Goal: Task Accomplishment & Management: Manage account settings

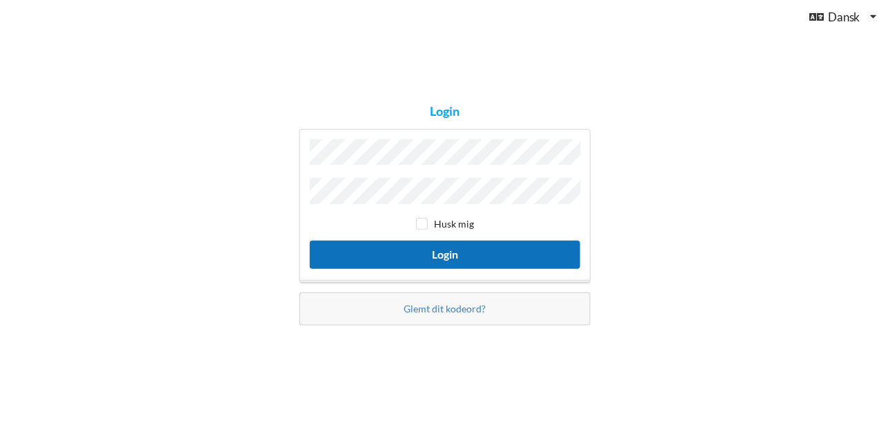
click at [441, 254] on button "Login" at bounding box center [445, 255] width 270 height 28
click at [418, 248] on button "Login" at bounding box center [445, 255] width 270 height 28
click at [434, 253] on button "Login" at bounding box center [445, 255] width 270 height 28
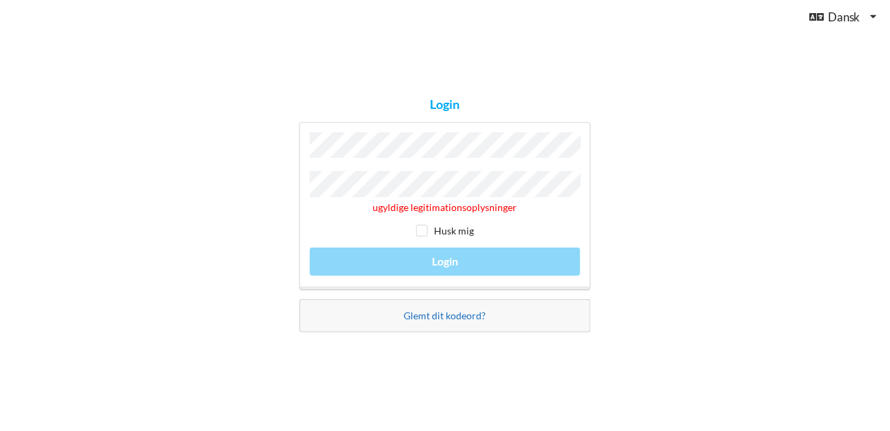
click at [442, 317] on link "Glemt dit kodeord?" at bounding box center [445, 316] width 82 height 12
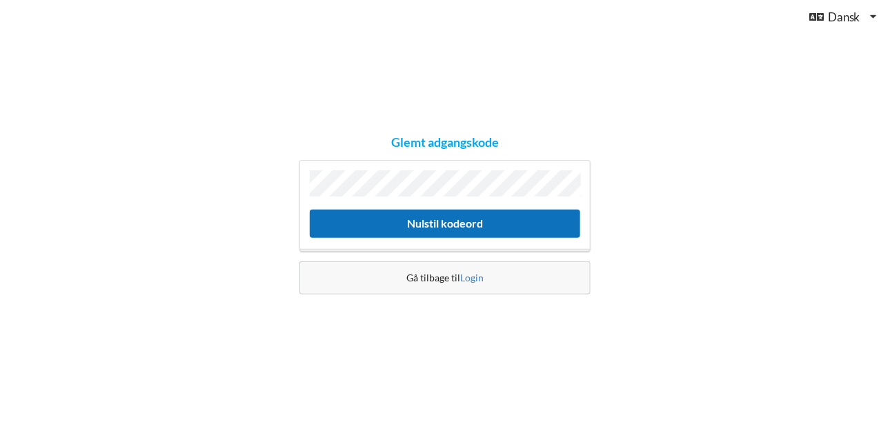
click at [417, 219] on button "Nulstil kodeord" at bounding box center [445, 224] width 270 height 28
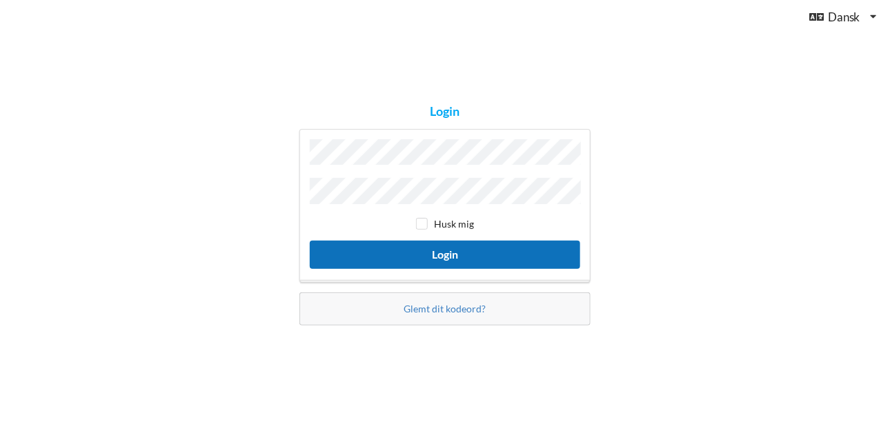
click at [432, 246] on button "Login" at bounding box center [445, 255] width 270 height 28
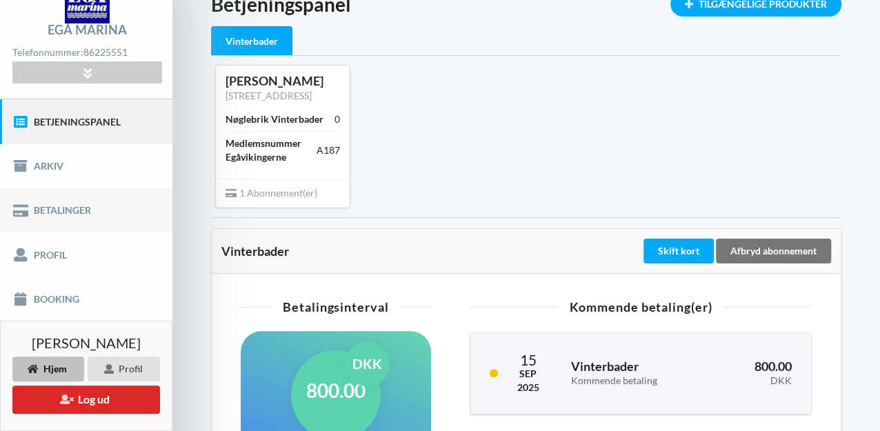
scroll to position [73, 0]
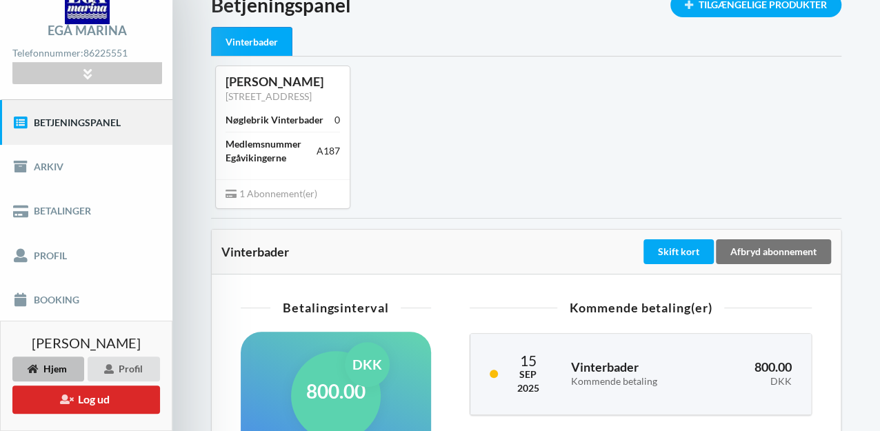
click at [70, 123] on link "Betjeningspanel" at bounding box center [86, 122] width 172 height 44
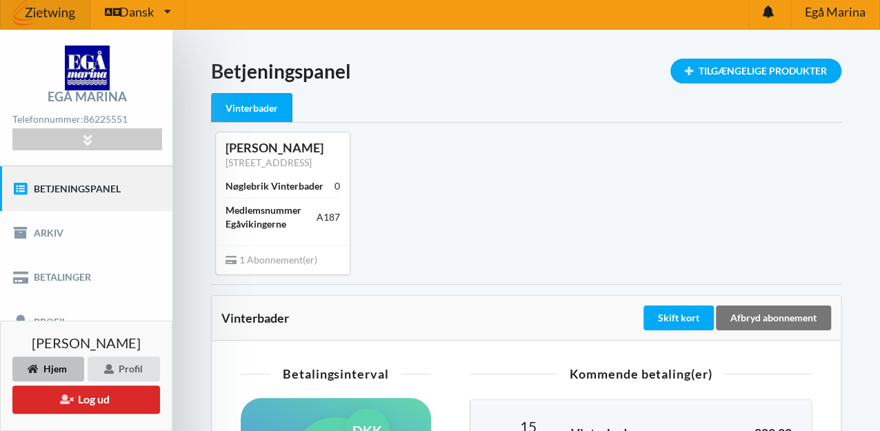
scroll to position [4, 0]
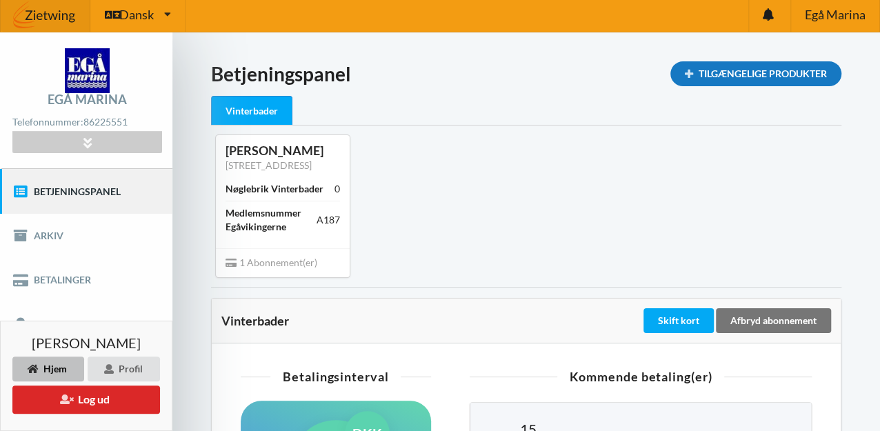
click at [706, 72] on div "Tilgængelige Produkter" at bounding box center [756, 73] width 171 height 25
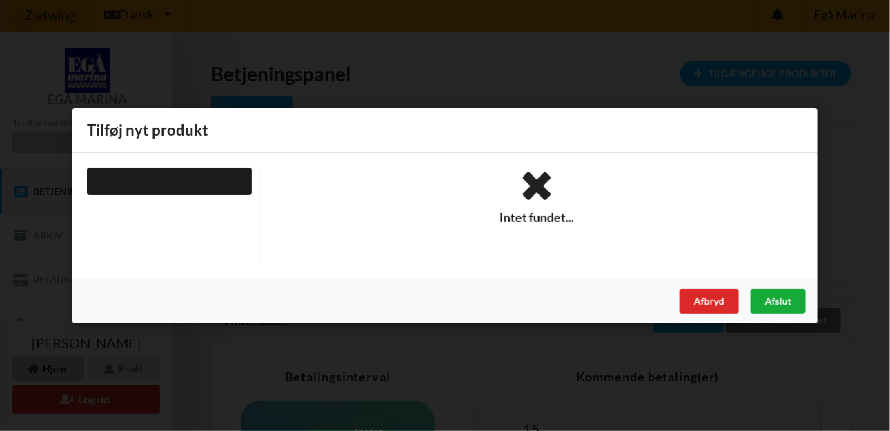
click at [767, 298] on div "Afslut" at bounding box center [778, 300] width 55 height 25
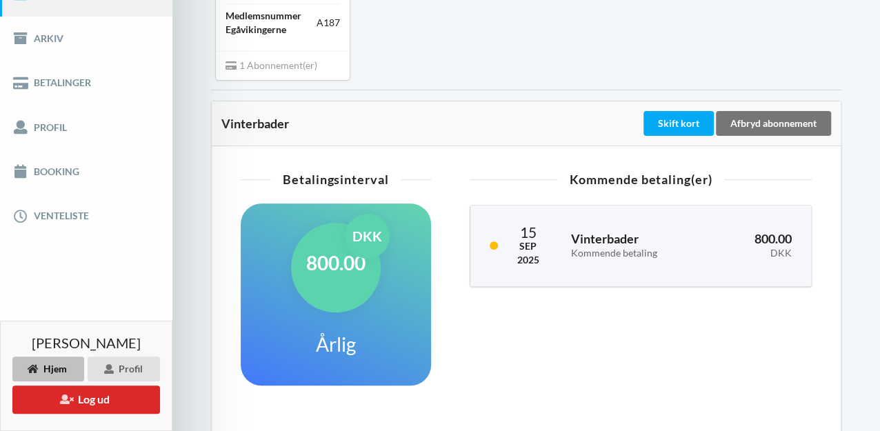
scroll to position [206, 0]
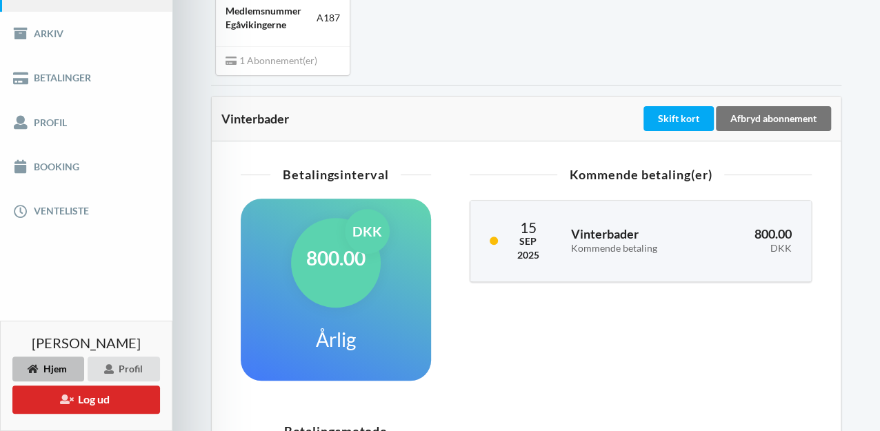
click at [735, 255] on div "DKK" at bounding box center [753, 249] width 77 height 12
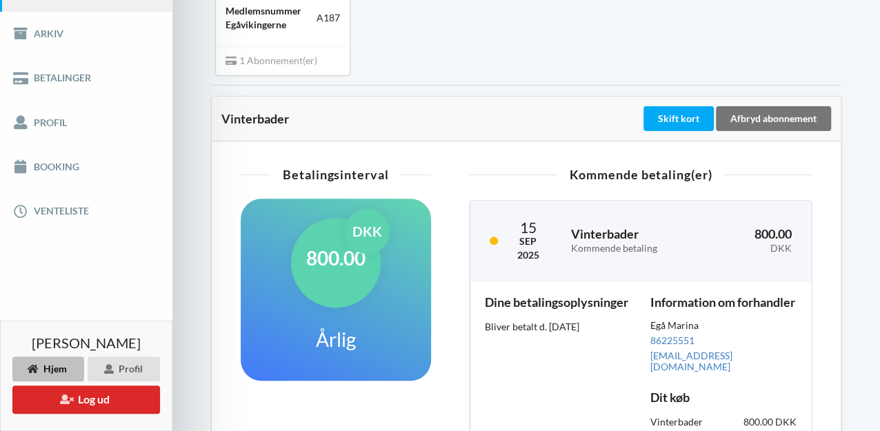
click at [735, 255] on div "DKK" at bounding box center [753, 249] width 77 height 12
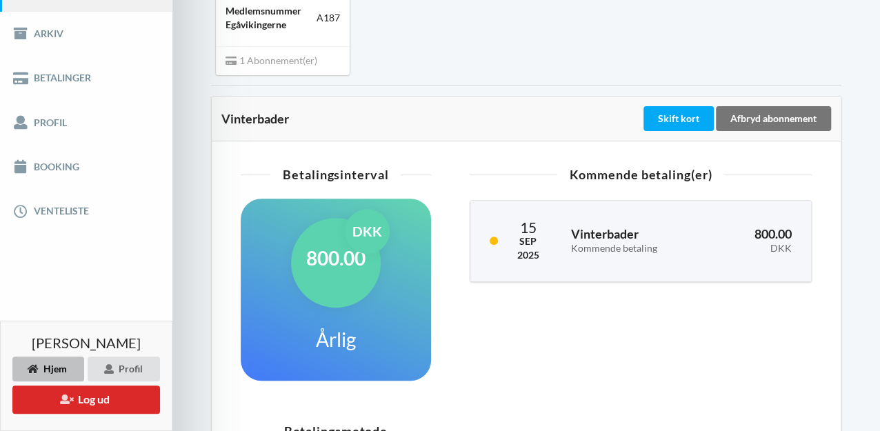
click at [735, 255] on div "DKK" at bounding box center [753, 249] width 77 height 12
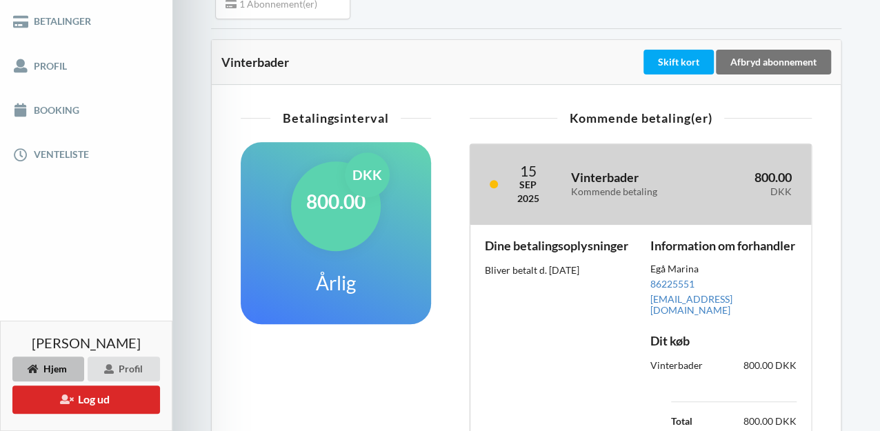
scroll to position [316, 0]
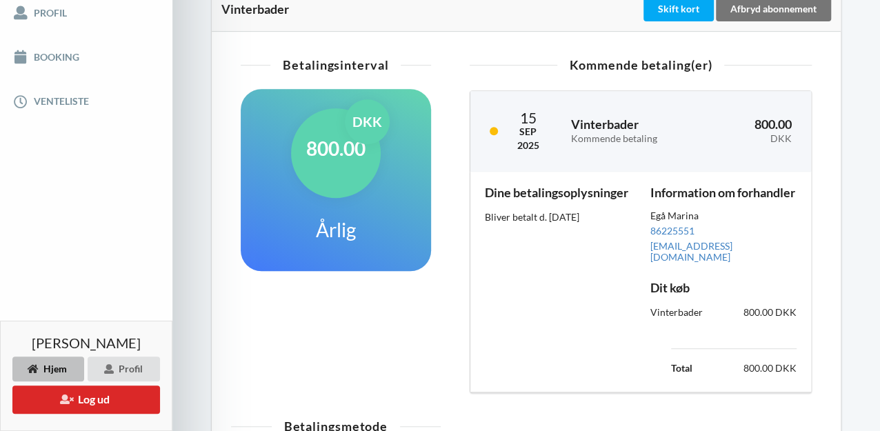
click at [523, 74] on div "Betalingsinterval 800.00 DKK Årlig Kommende betaling(er) 15 Sep 2025 Vinterbade…" at bounding box center [526, 226] width 610 height 371
click at [63, 100] on link "Venteliste" at bounding box center [86, 101] width 172 height 44
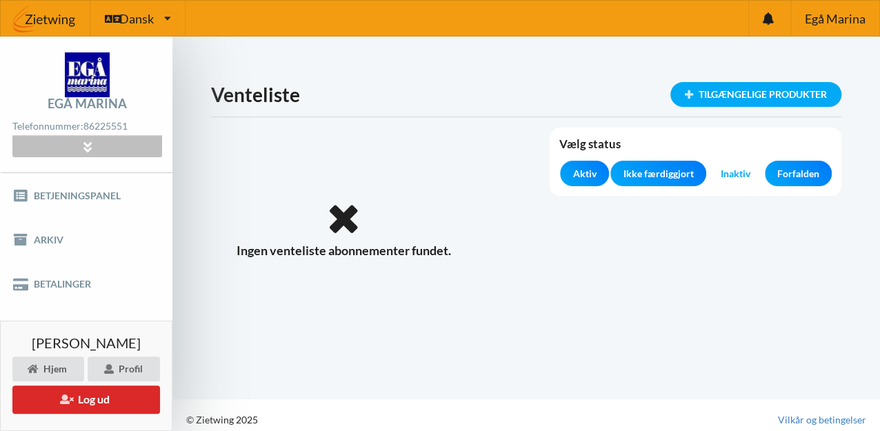
scroll to position [8, 0]
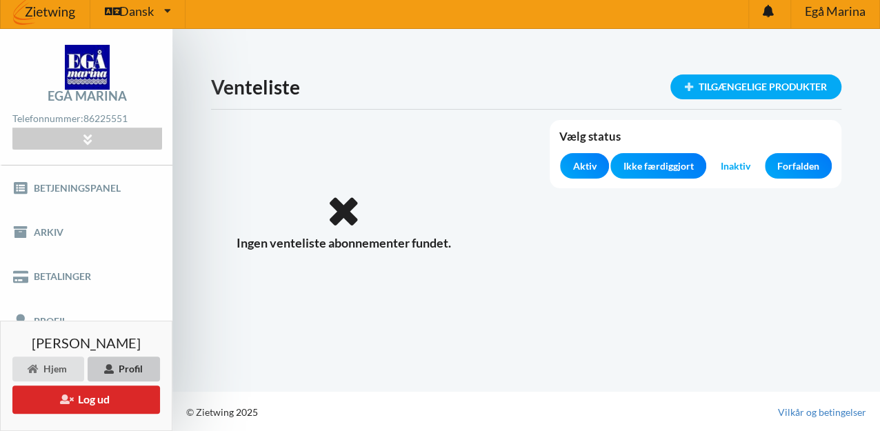
click at [129, 369] on div "Profil" at bounding box center [124, 369] width 72 height 25
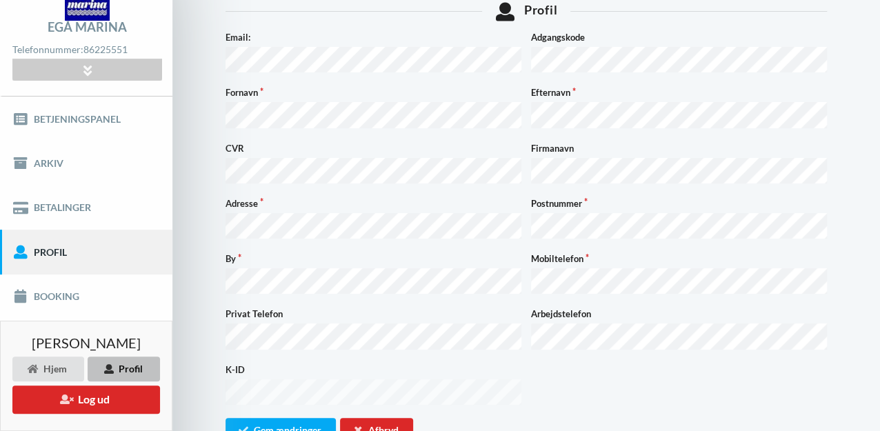
scroll to position [93, 0]
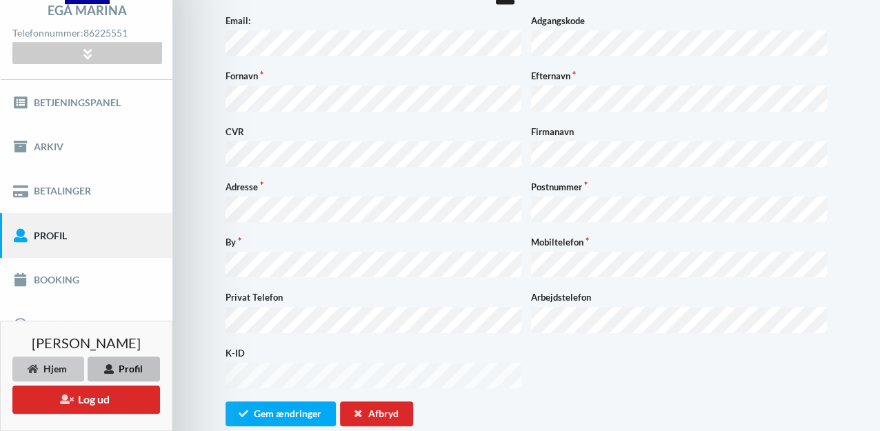
click at [61, 366] on div "Hjem" at bounding box center [48, 369] width 72 height 25
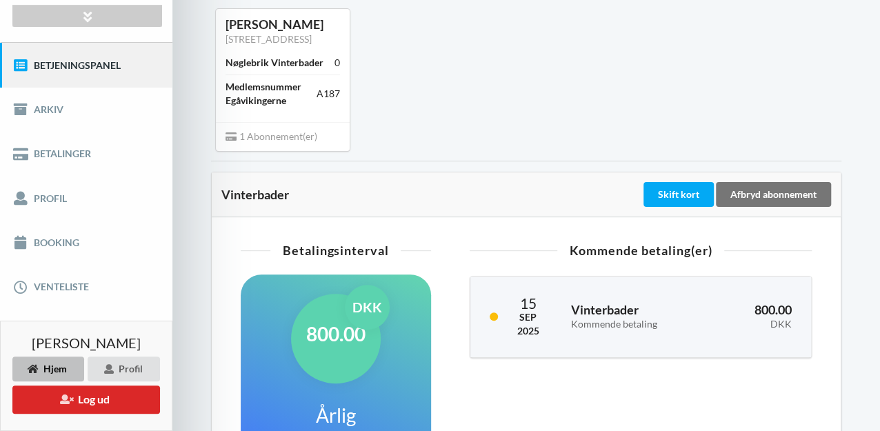
scroll to position [128, 0]
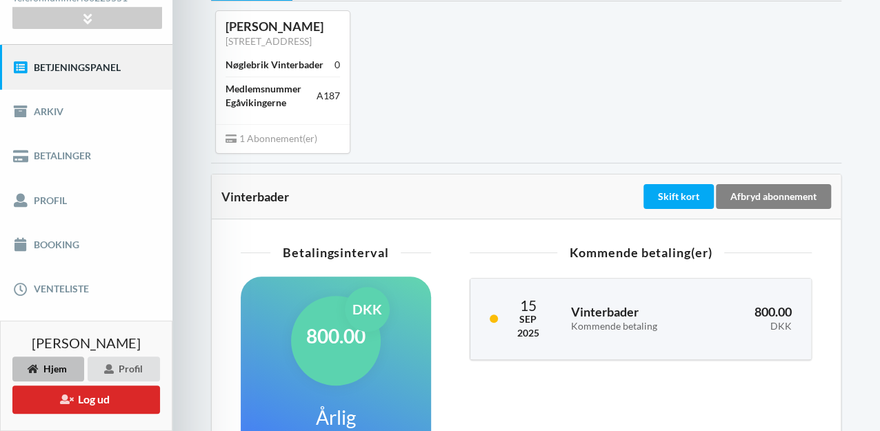
click at [769, 209] on div "Afbryd abonnement" at bounding box center [773, 196] width 115 height 25
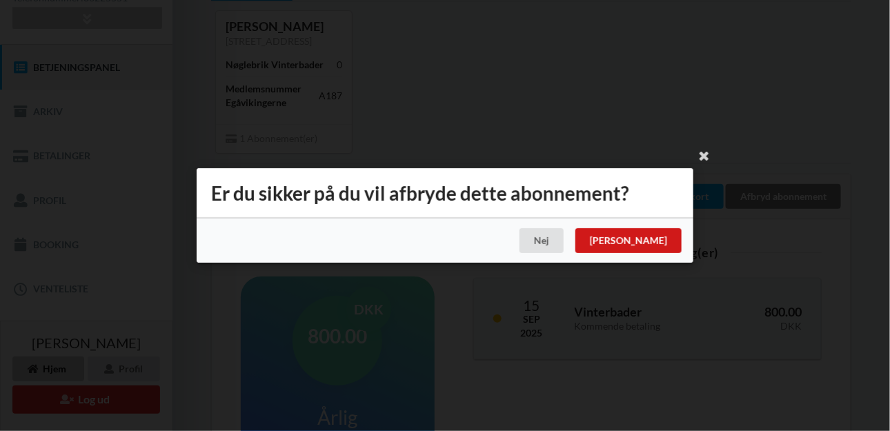
click at [666, 241] on div "[PERSON_NAME]" at bounding box center [628, 240] width 106 height 25
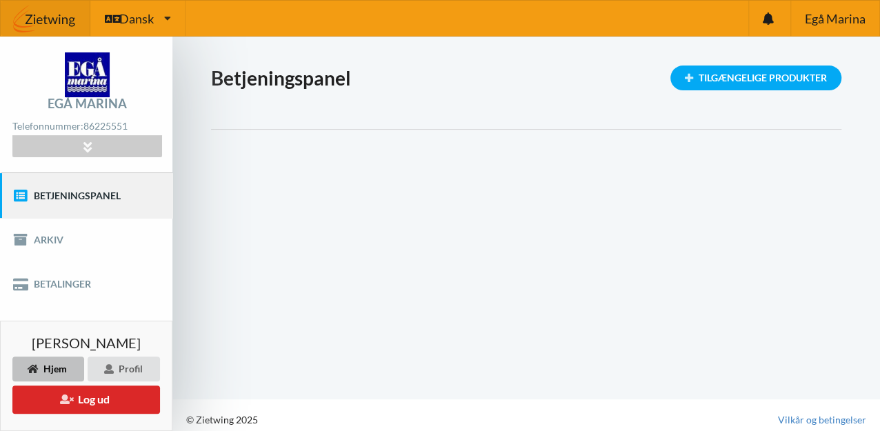
click at [59, 364] on div "Hjem" at bounding box center [48, 369] width 72 height 25
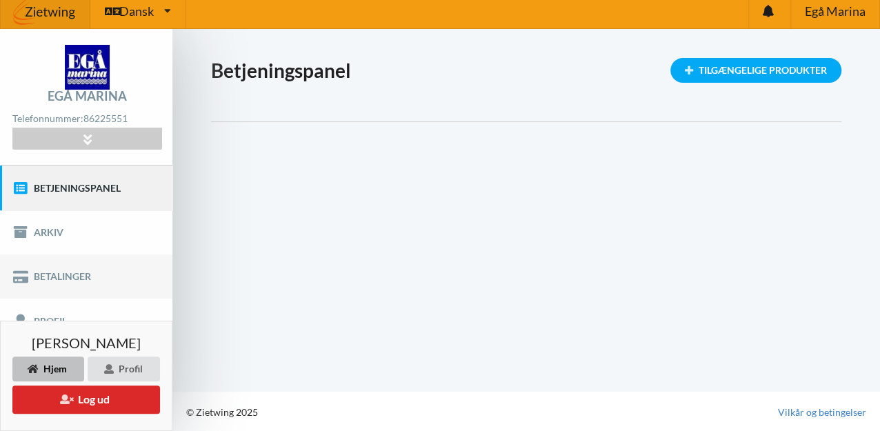
click at [57, 277] on link "Betalinger" at bounding box center [86, 277] width 172 height 44
